Goal: Task Accomplishment & Management: Use online tool/utility

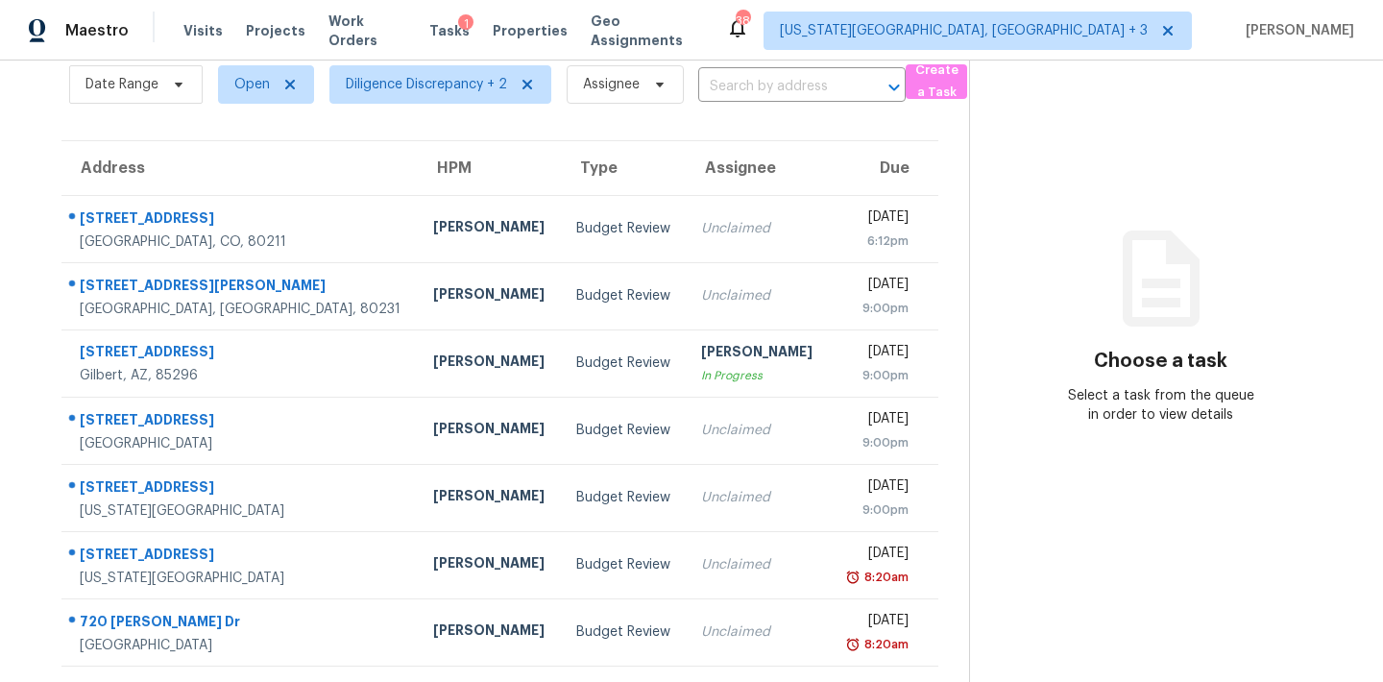
scroll to position [82, 0]
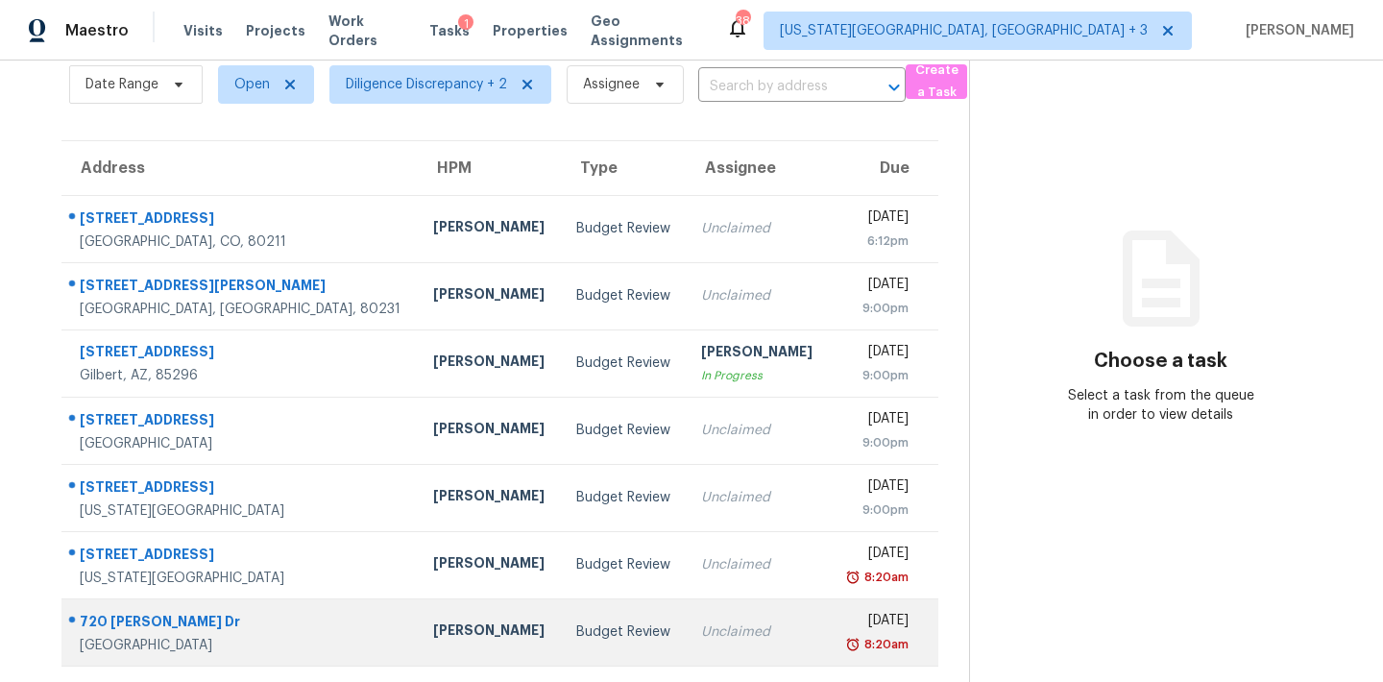
click at [686, 657] on td "Unclaimed" at bounding box center [757, 631] width 143 height 67
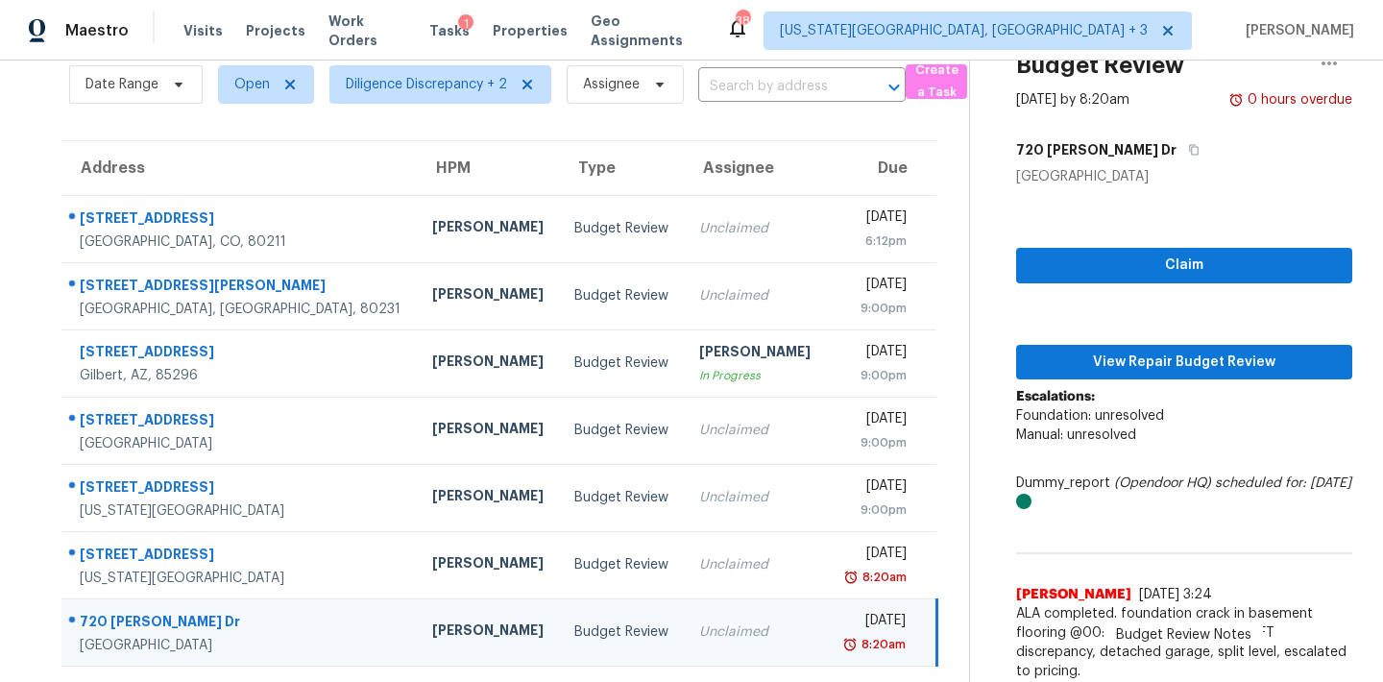
click at [1144, 232] on div "Claim View Repair Budget Review Escalations: Foundation: unresolved Manual: unr…" at bounding box center [1184, 438] width 336 height 504
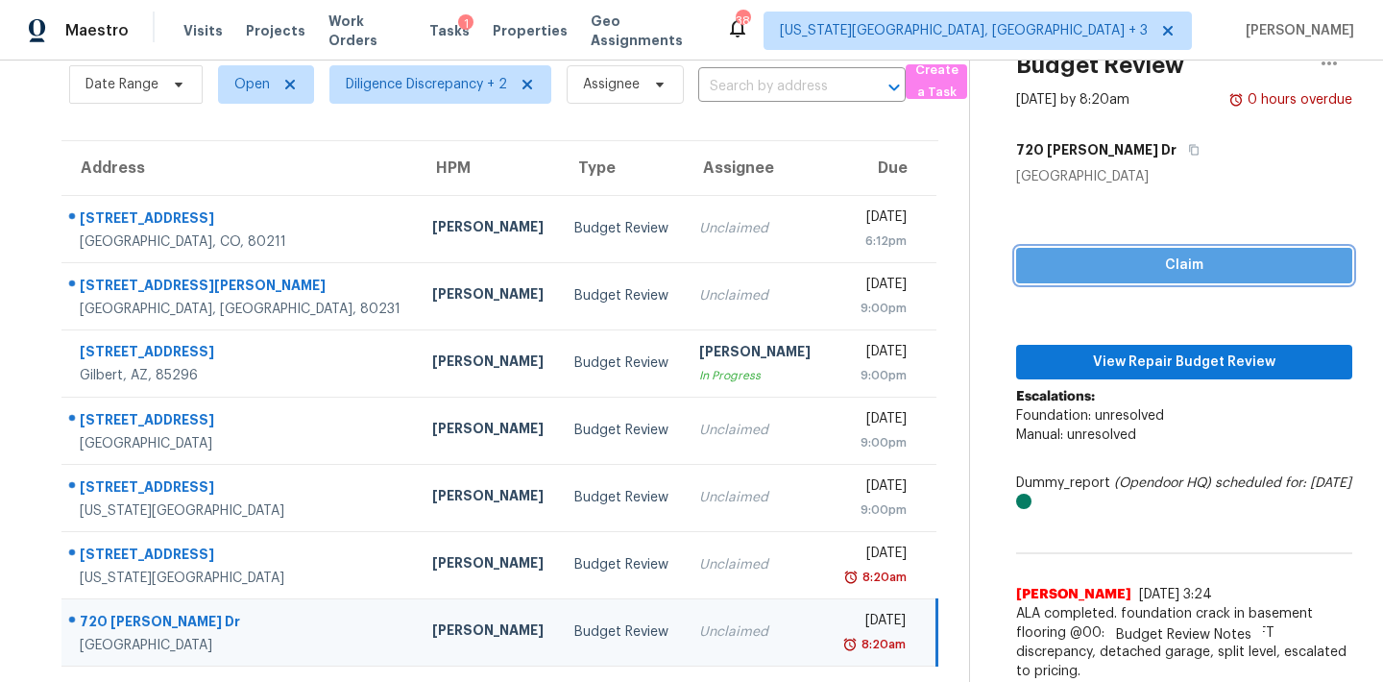
click at [1132, 263] on span "Claim" at bounding box center [1184, 266] width 305 height 24
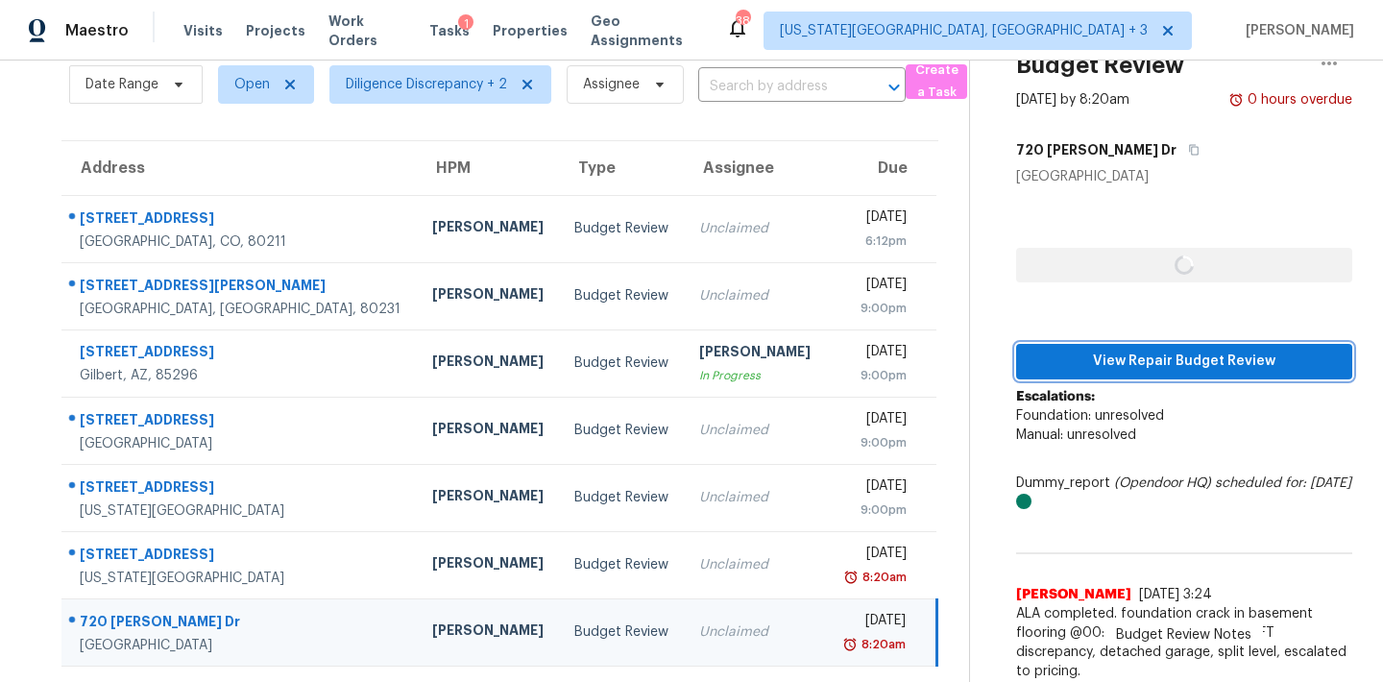
click at [1134, 344] on button "View Repair Budget Review" at bounding box center [1184, 362] width 336 height 36
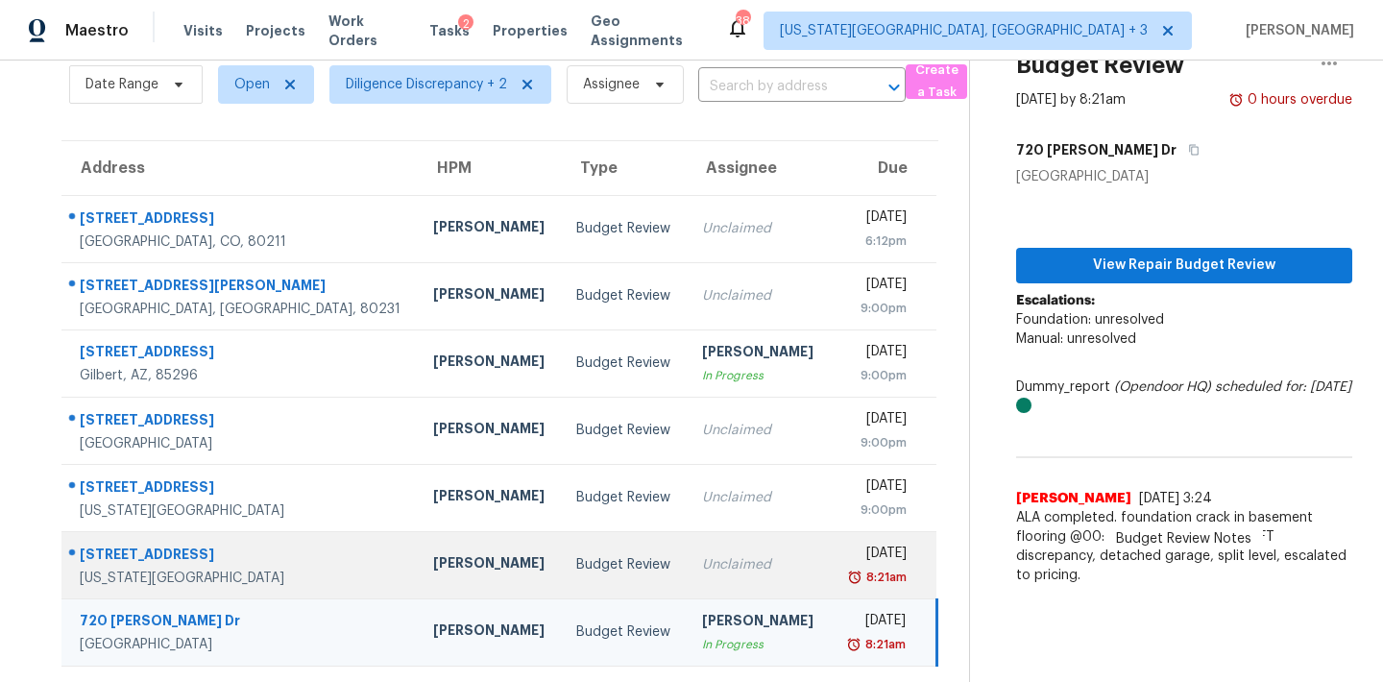
click at [845, 553] on div "[DATE]" at bounding box center [875, 556] width 61 height 24
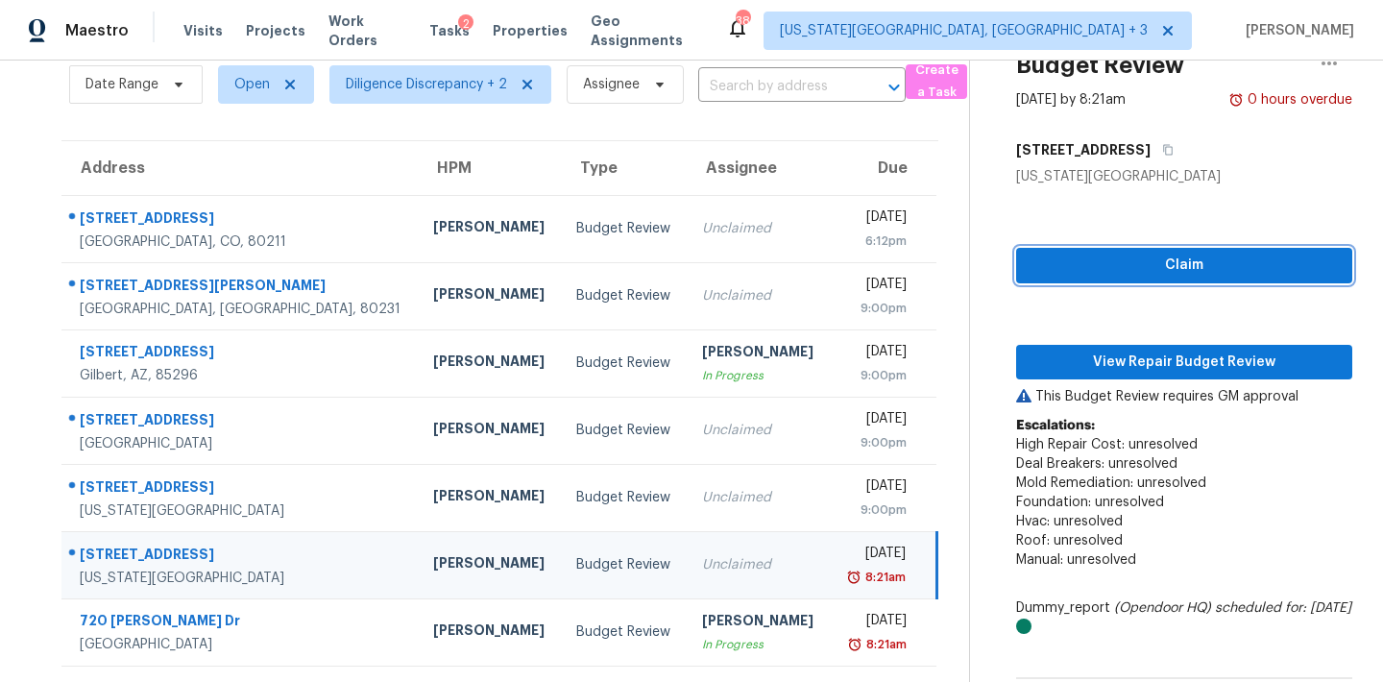
click at [1161, 263] on span "Claim" at bounding box center [1184, 266] width 305 height 24
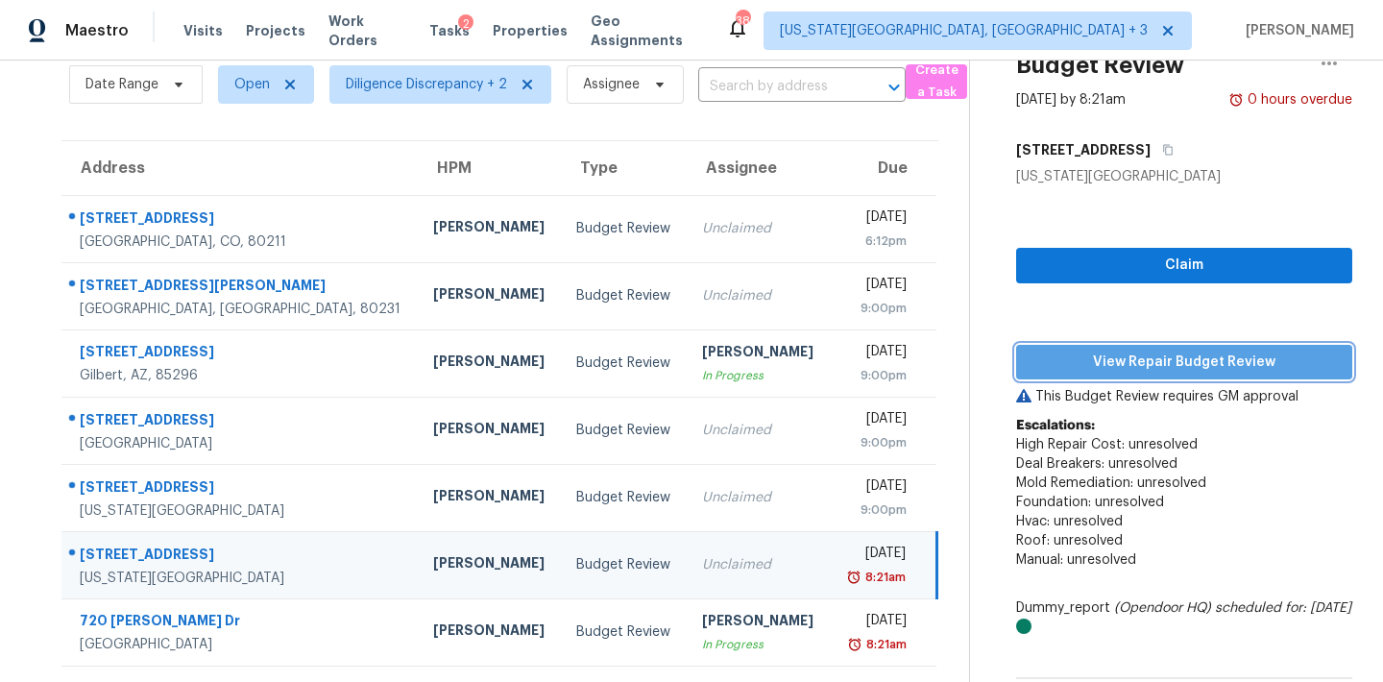
click at [1125, 365] on span "View Repair Budget Review" at bounding box center [1184, 363] width 305 height 24
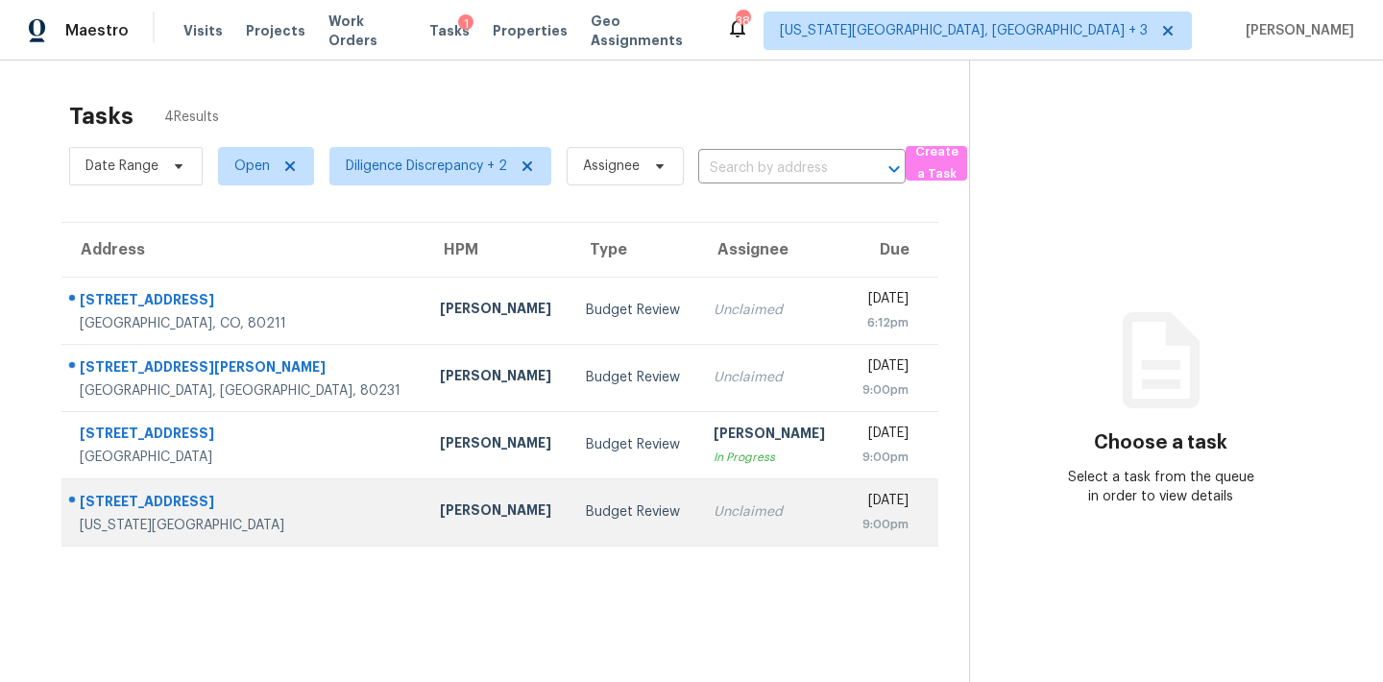
click at [873, 503] on div "[DATE]" at bounding box center [884, 503] width 48 height 24
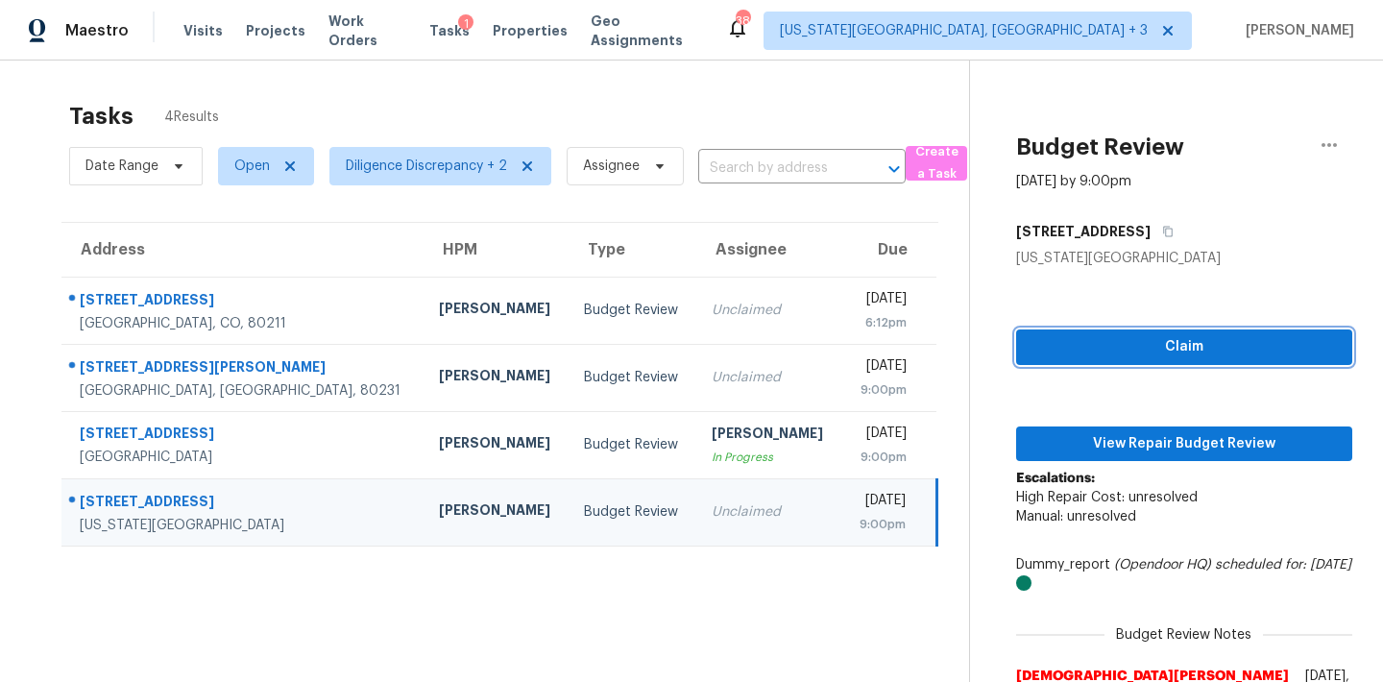
click at [1167, 337] on span "Claim" at bounding box center [1184, 347] width 305 height 24
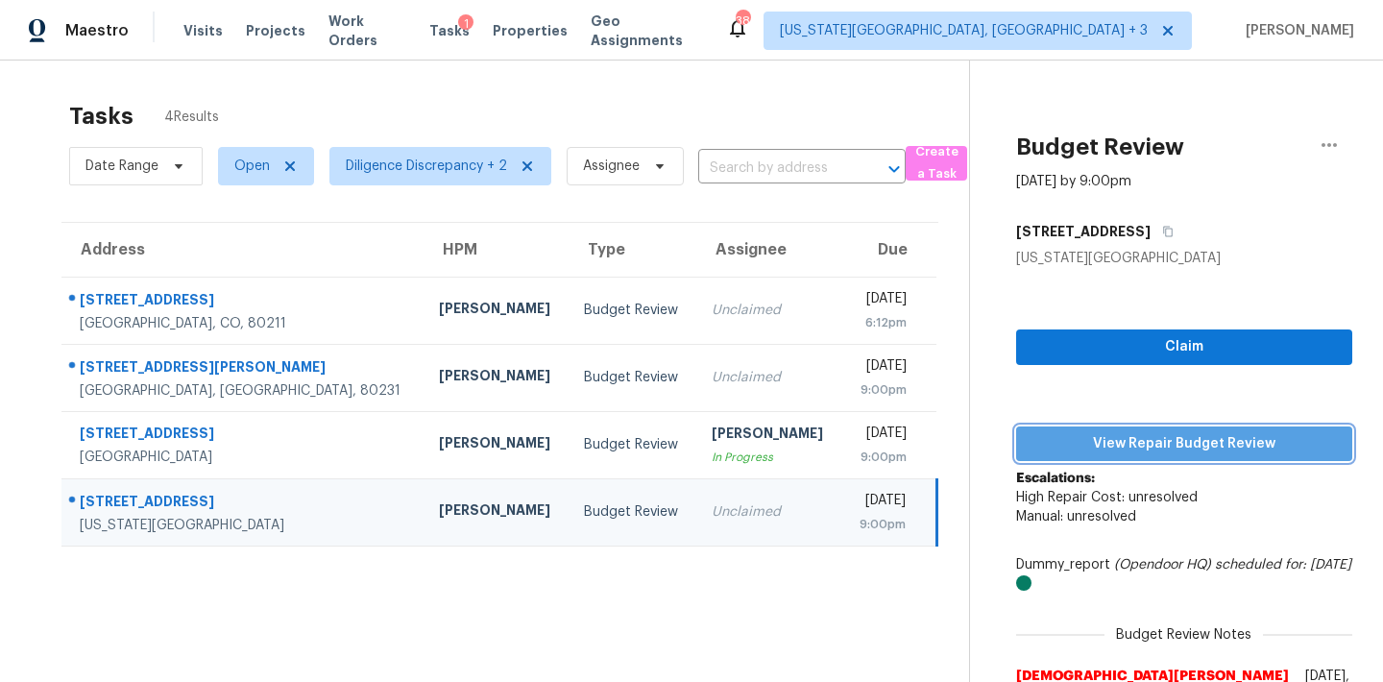
click at [1164, 448] on span "View Repair Budget Review" at bounding box center [1184, 444] width 305 height 24
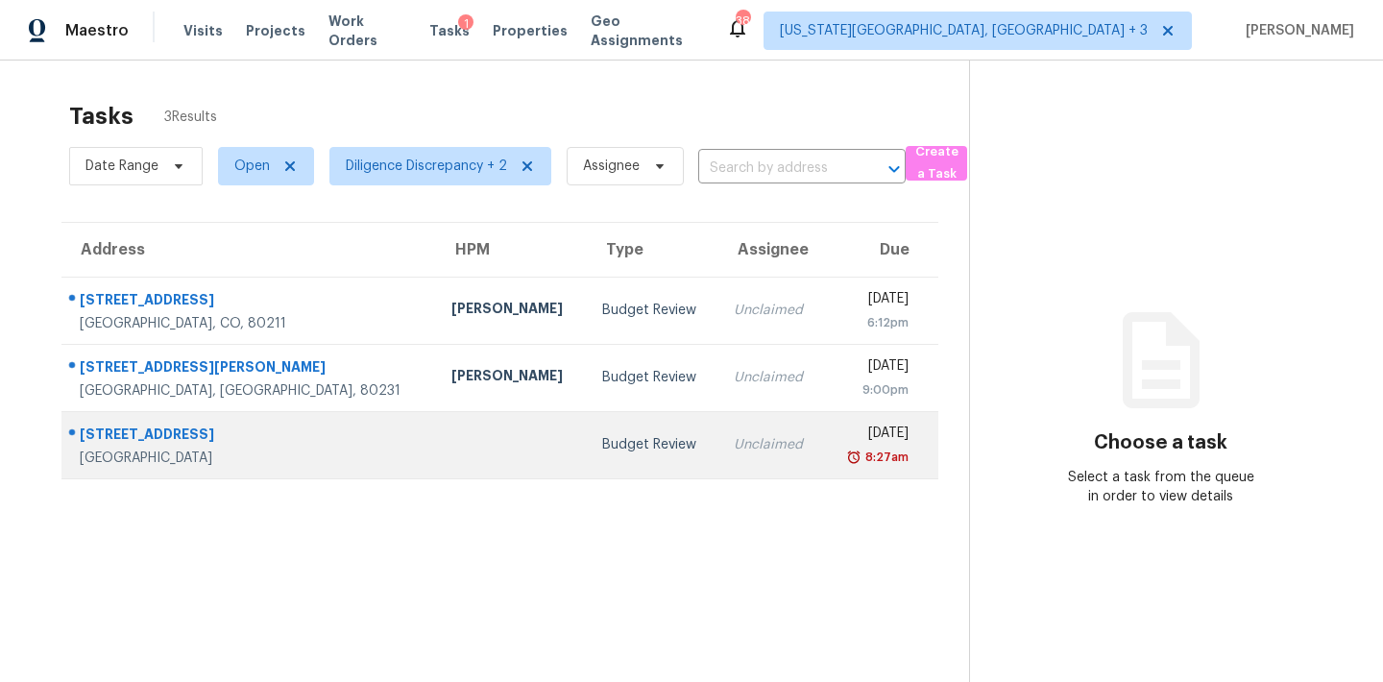
click at [840, 445] on div "[DATE]" at bounding box center [874, 436] width 68 height 24
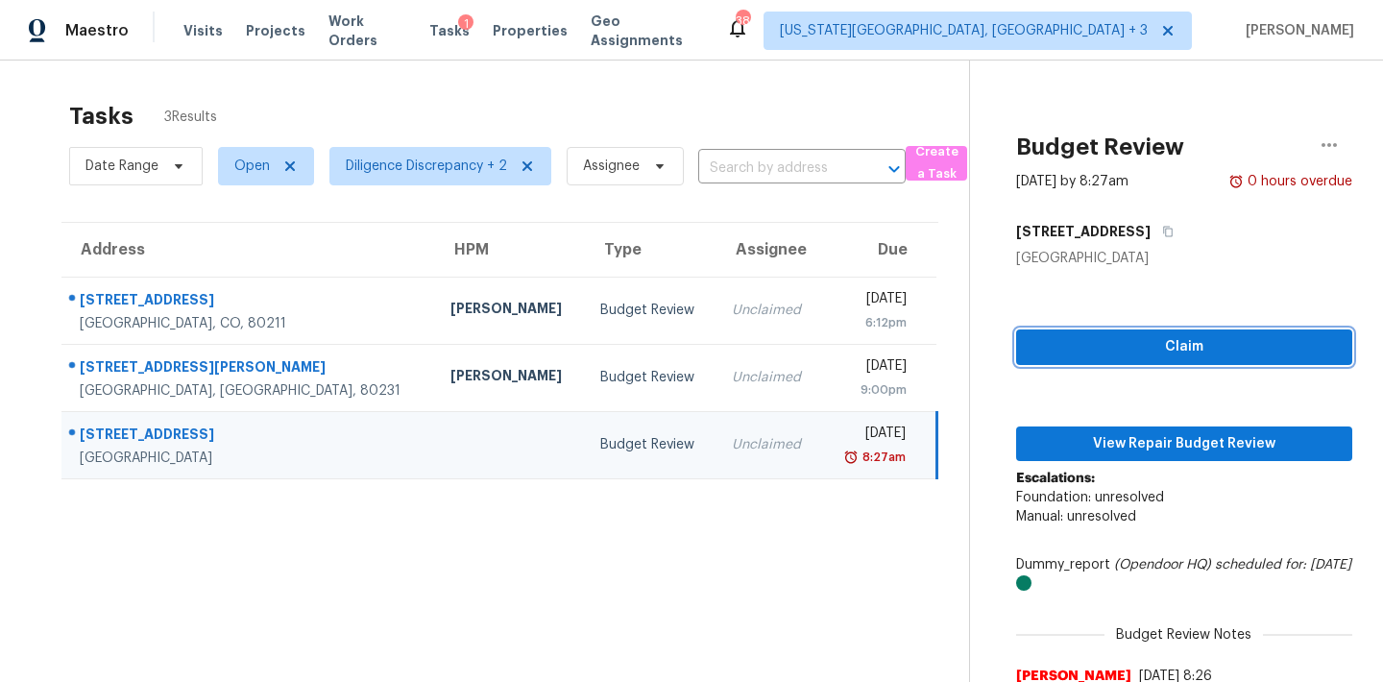
click at [1103, 344] on span "Claim" at bounding box center [1184, 347] width 305 height 24
click at [1119, 415] on div "Claim View Repair Budget Review Escalations: Foundation: unresolved Manual: unr…" at bounding box center [1184, 501] width 336 height 466
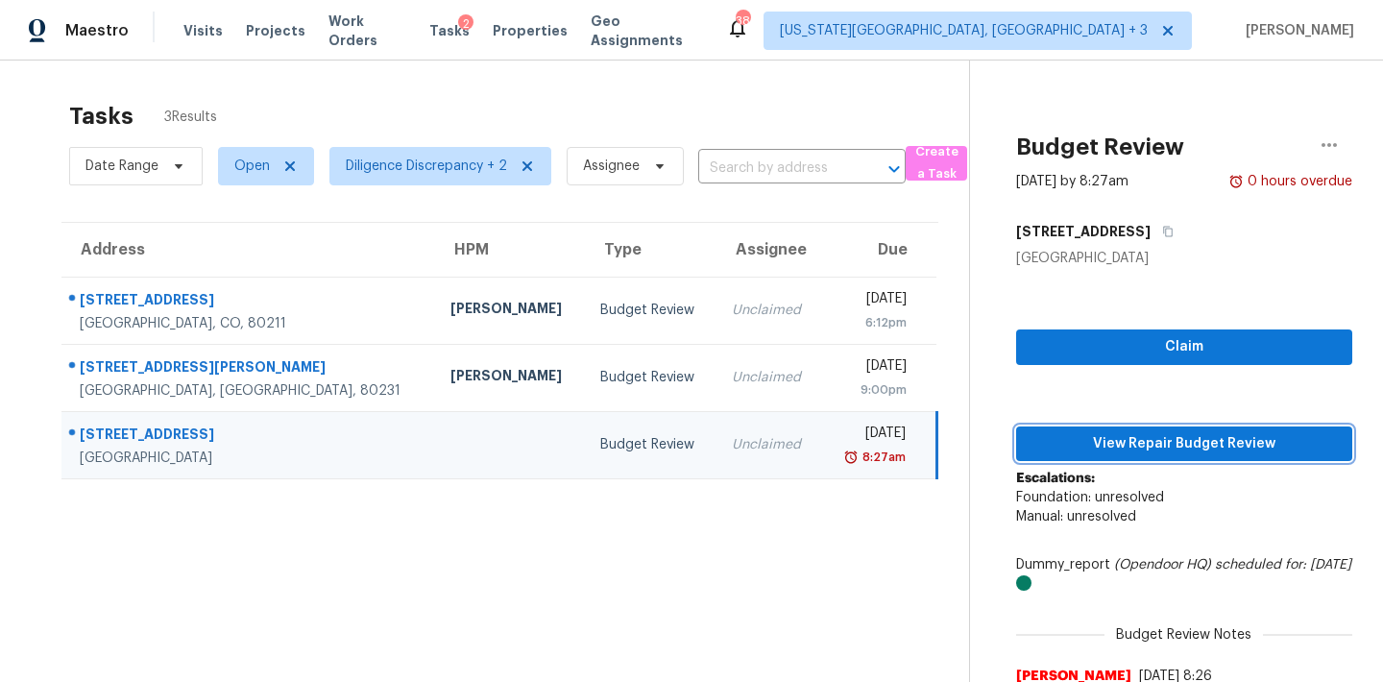
click at [1110, 439] on span "View Repair Budget Review" at bounding box center [1184, 444] width 305 height 24
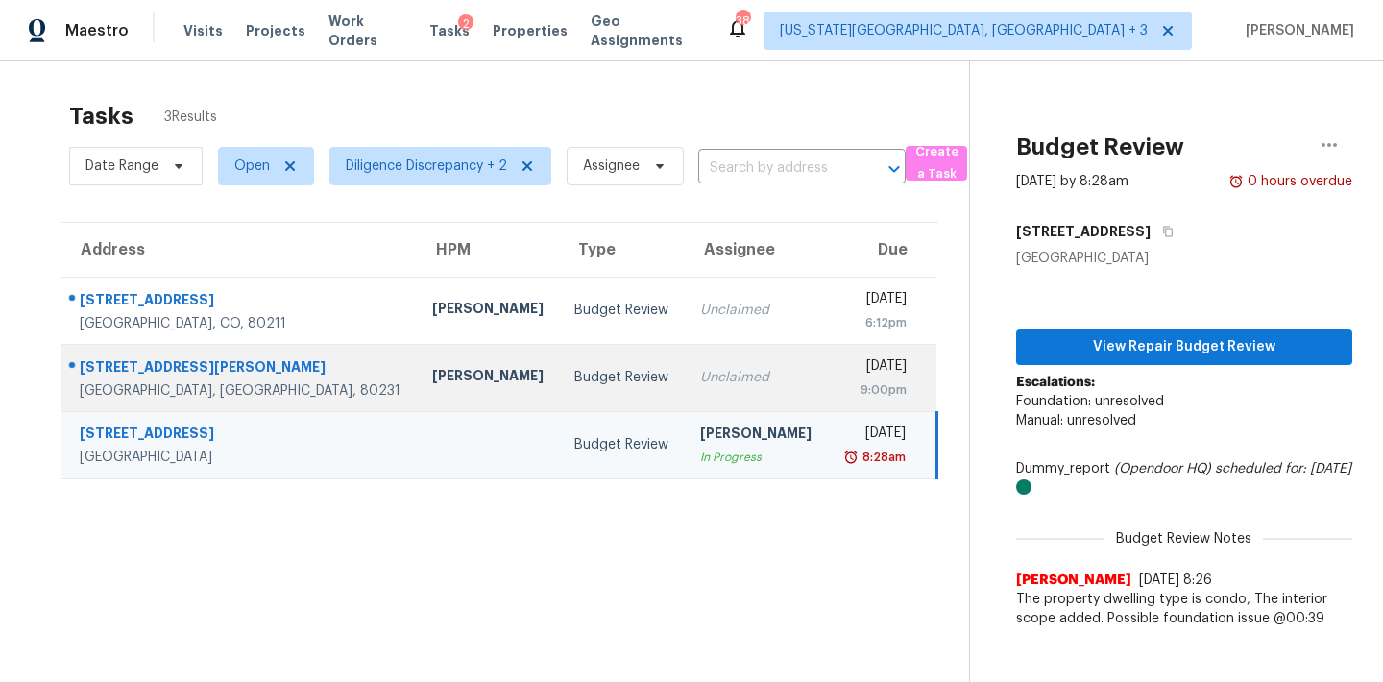
click at [858, 384] on div "9:00pm" at bounding box center [874, 389] width 64 height 19
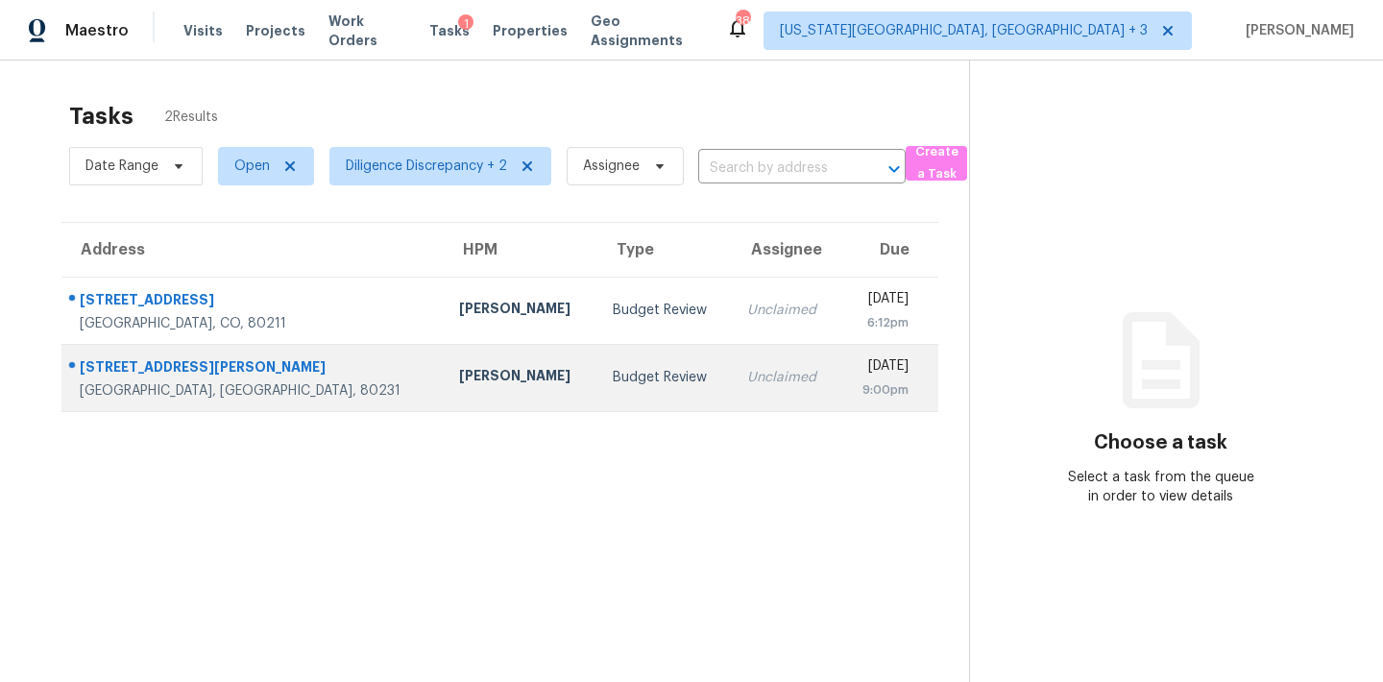
click at [855, 378] on div "Thu, Sep 25th 2025" at bounding box center [882, 368] width 54 height 24
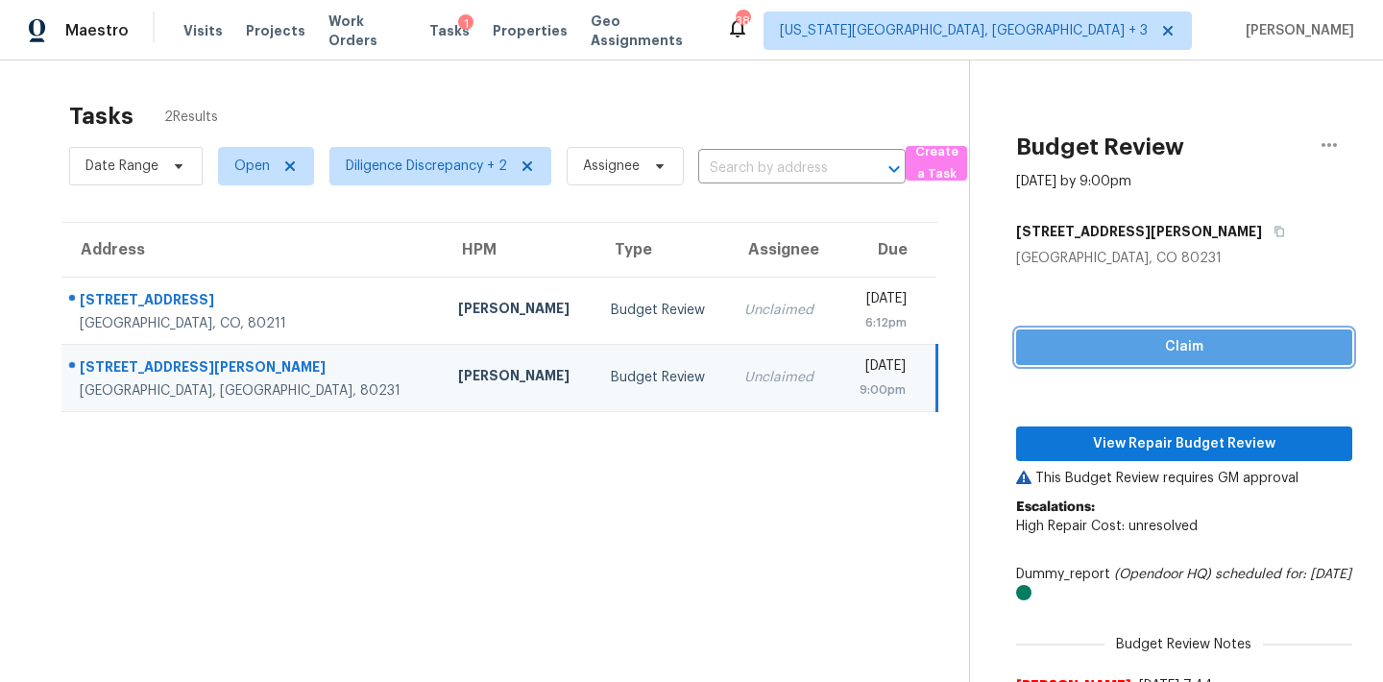
click at [1158, 341] on span "Claim" at bounding box center [1184, 347] width 305 height 24
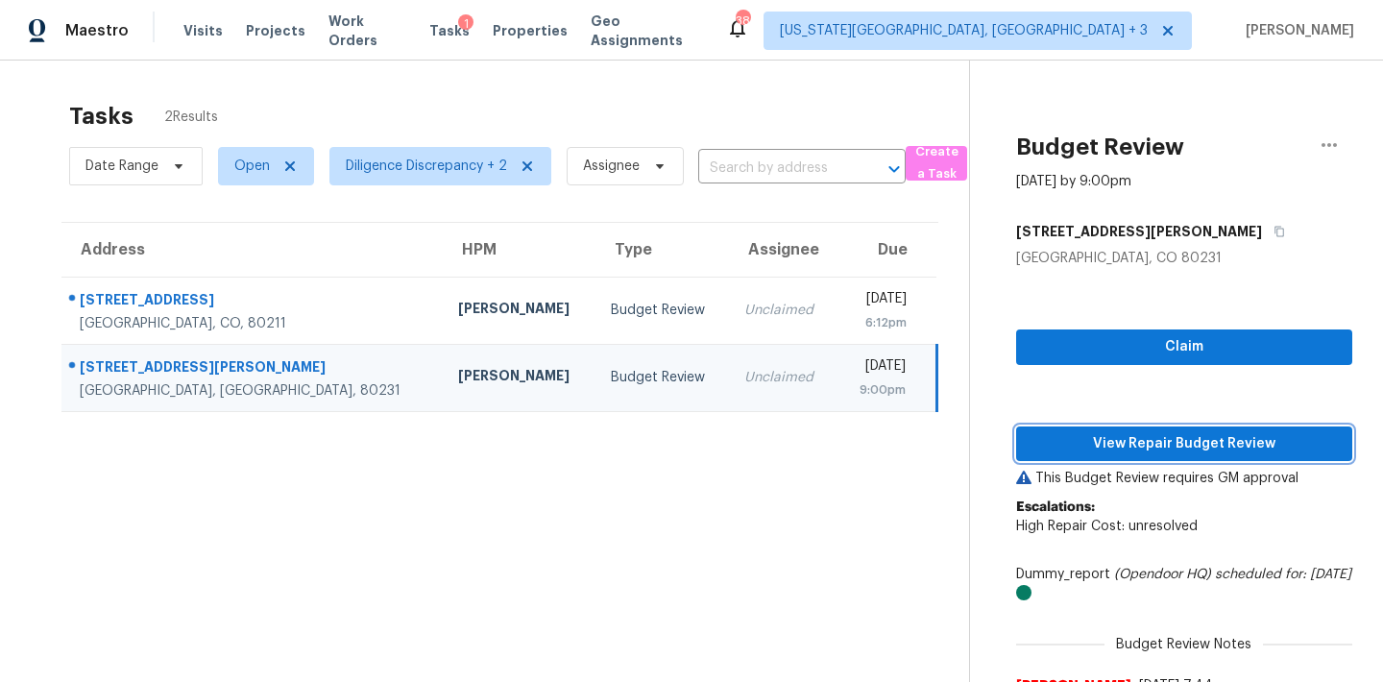
click at [1153, 450] on span "View Repair Budget Review" at bounding box center [1184, 444] width 305 height 24
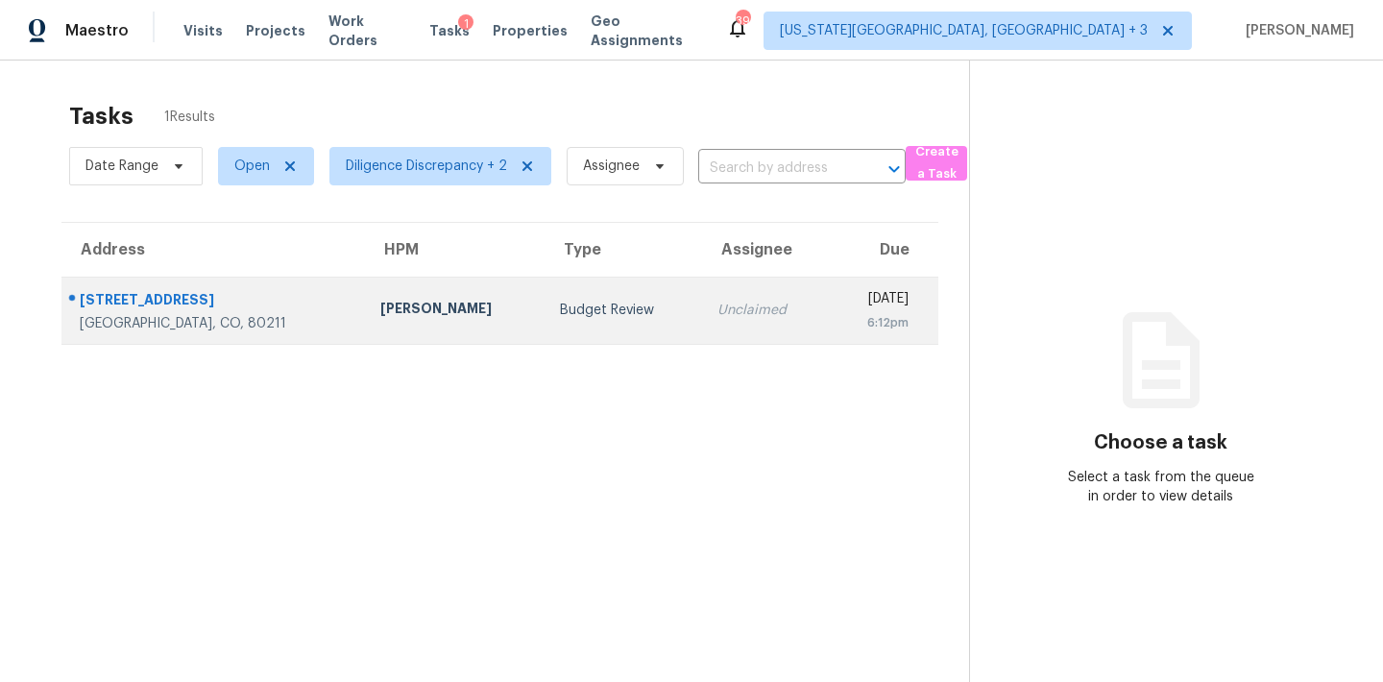
click at [740, 318] on td "Unclaimed" at bounding box center [765, 310] width 126 height 67
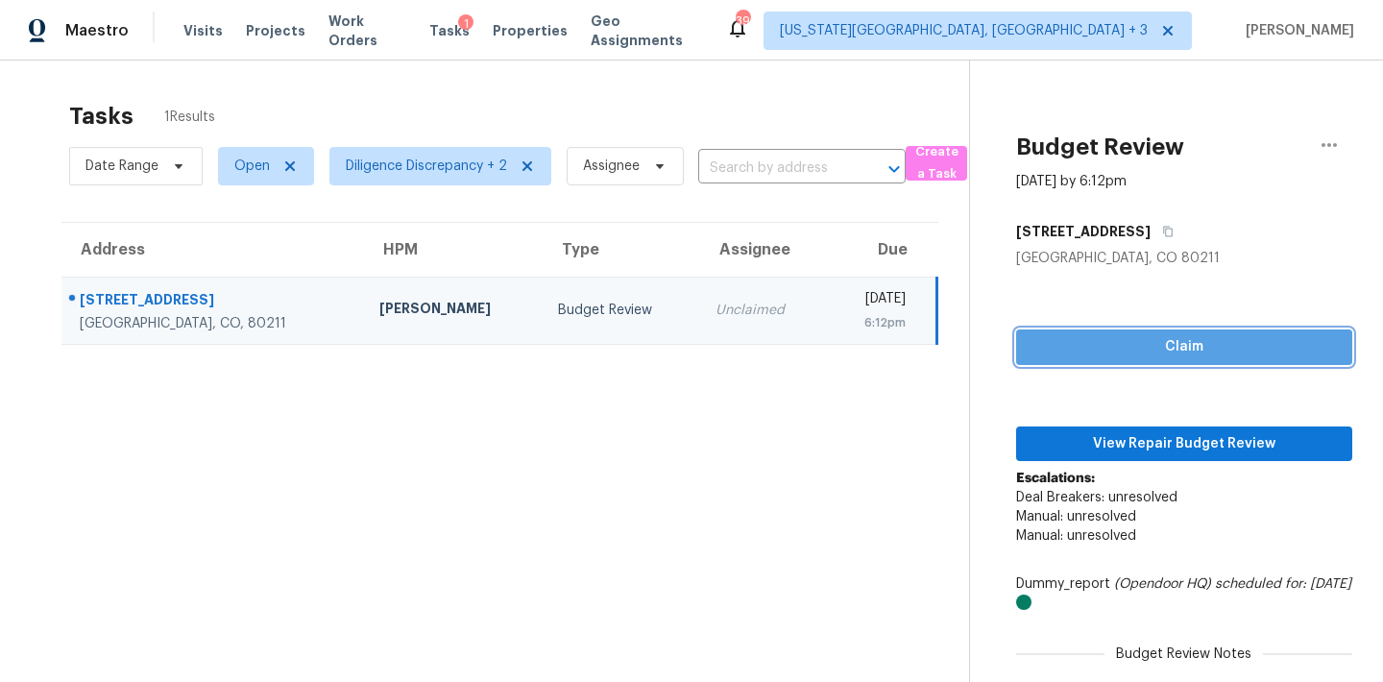
click at [1093, 356] on span "Claim" at bounding box center [1184, 347] width 305 height 24
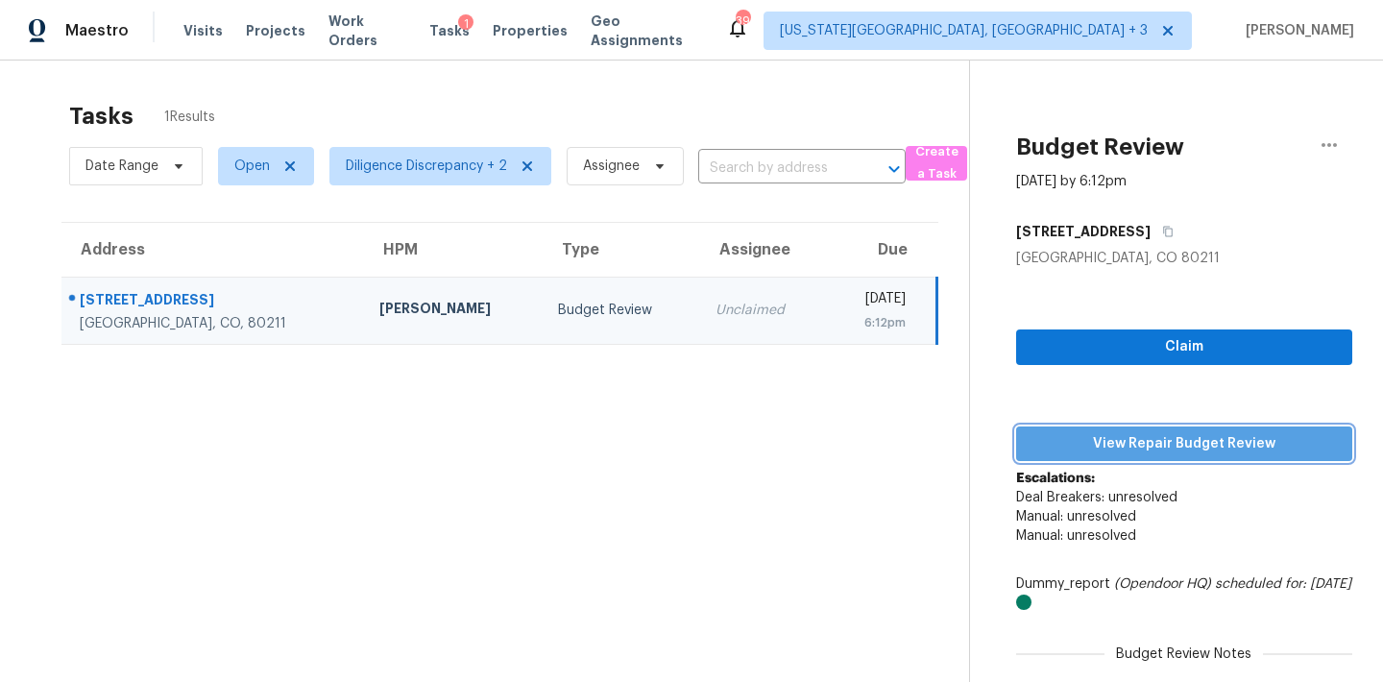
click at [1099, 445] on span "View Repair Budget Review" at bounding box center [1184, 444] width 305 height 24
